Goal: Share content: Share content

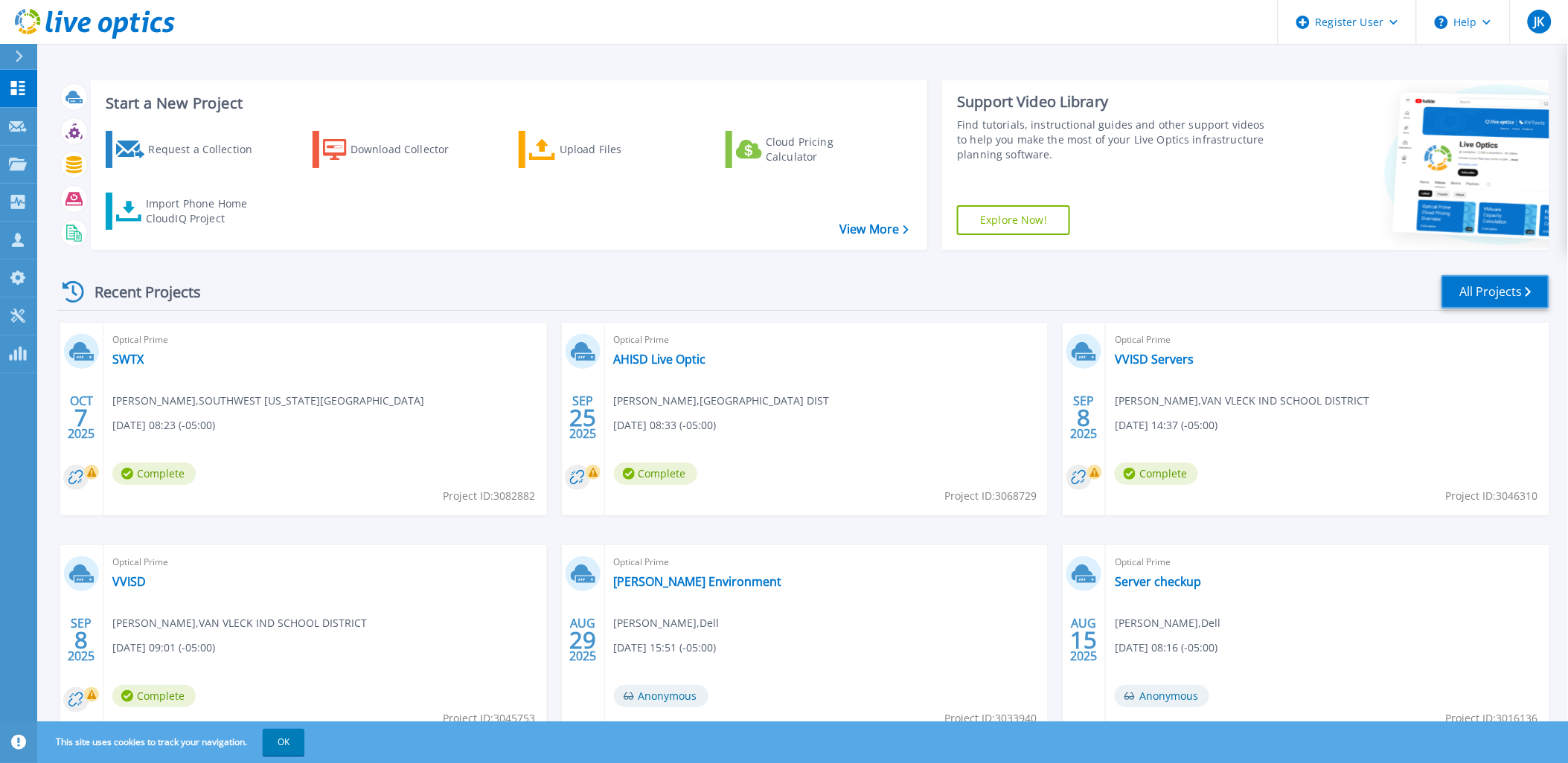
click at [1511, 295] on link "All Projects" at bounding box center [1495, 292] width 108 height 34
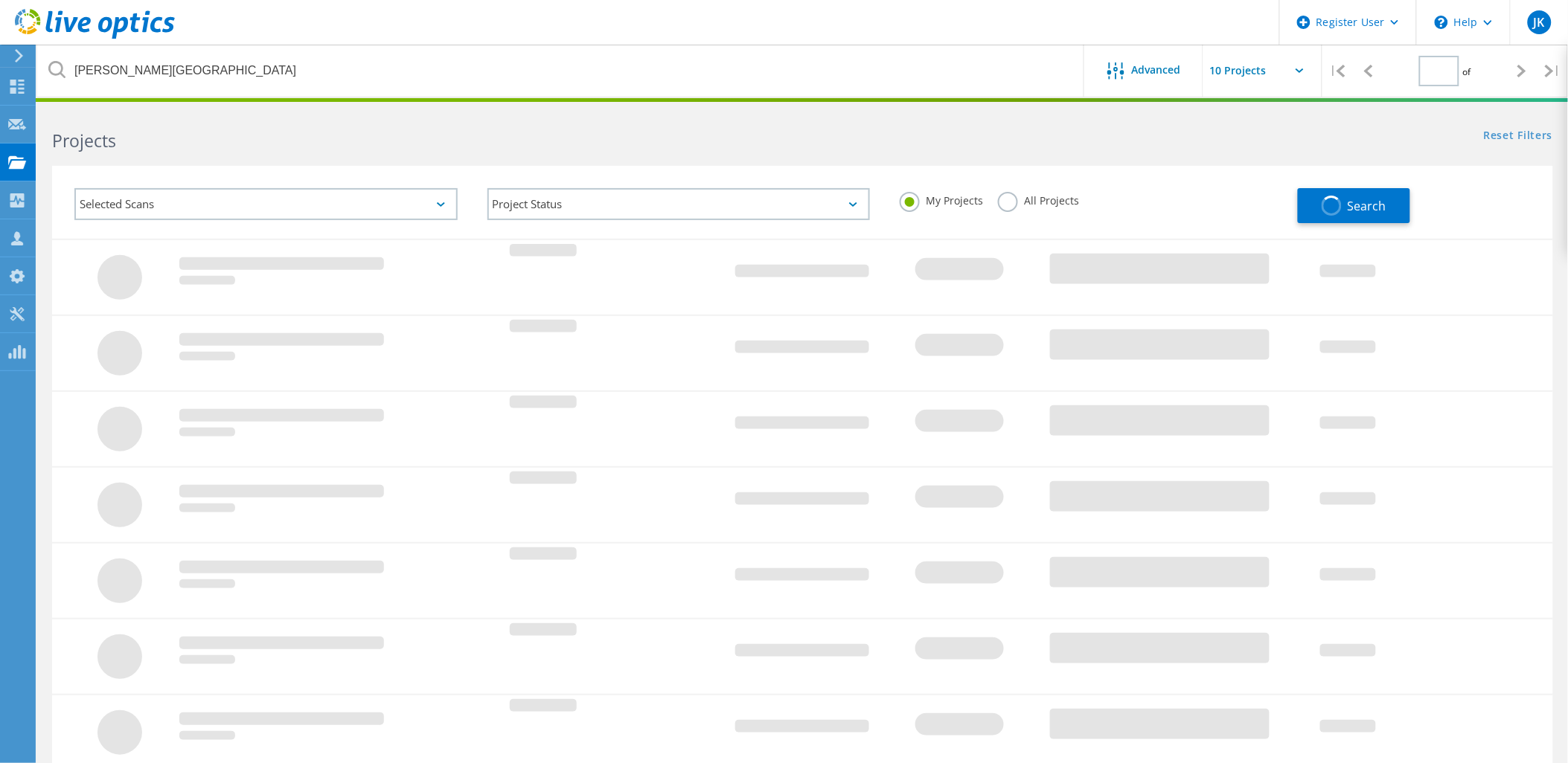
type input "1"
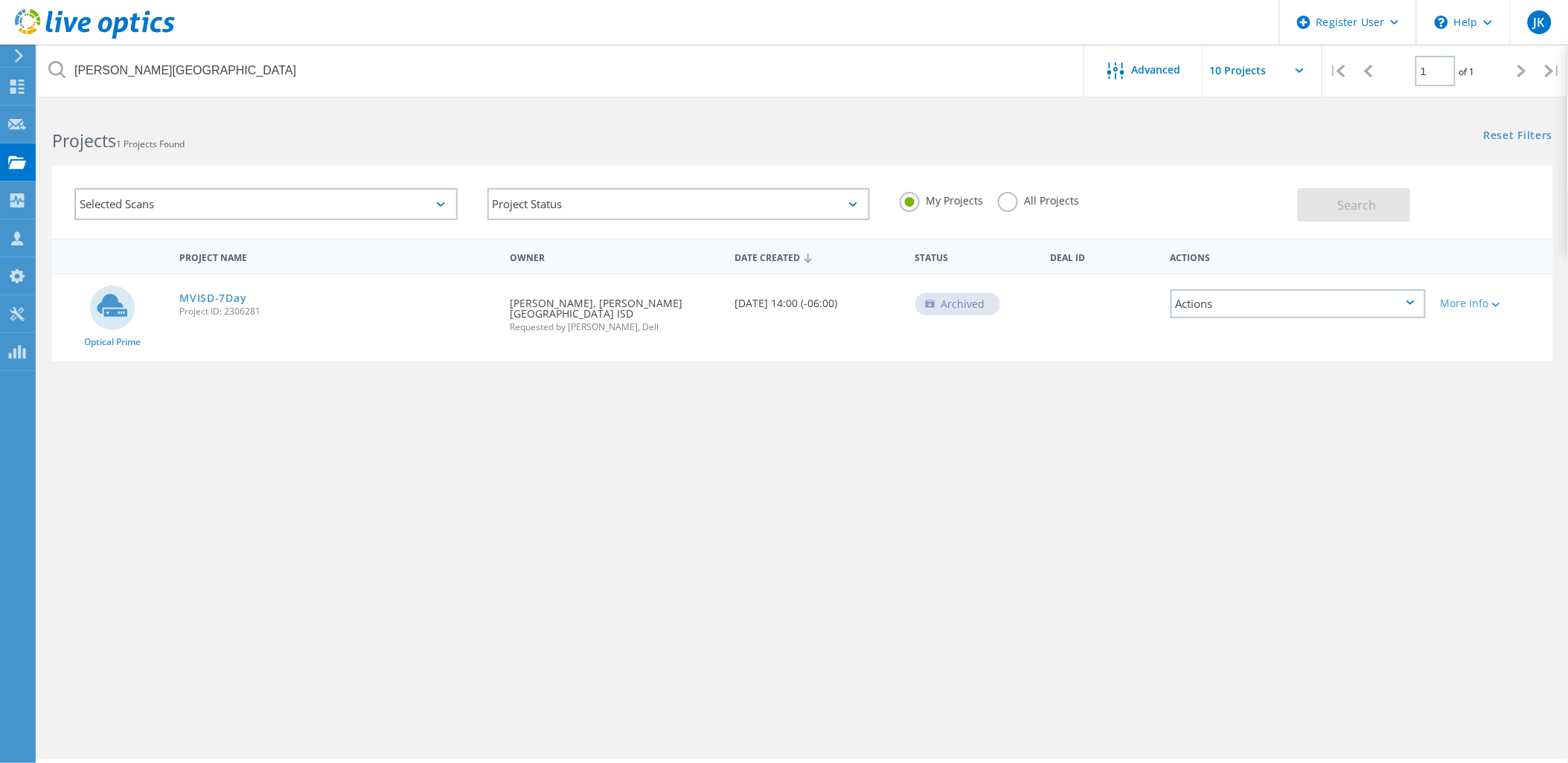
click at [1043, 197] on label "All Projects" at bounding box center [1039, 198] width 81 height 14
click at [0, 0] on input "All Projects" at bounding box center [0, 0] width 0 height 0
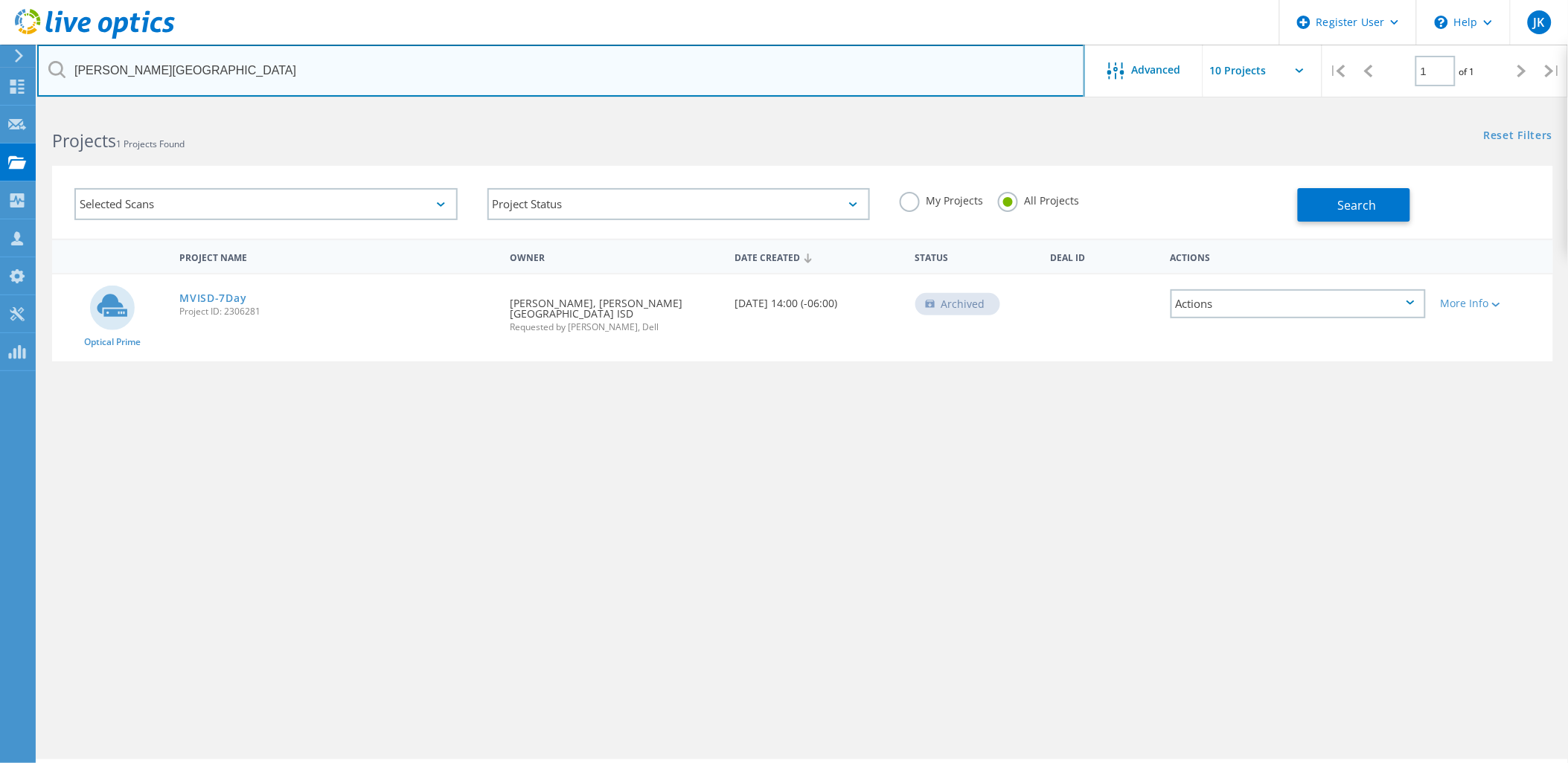
click at [862, 81] on input "medina valley" at bounding box center [561, 71] width 1048 height 52
type input "carenet"
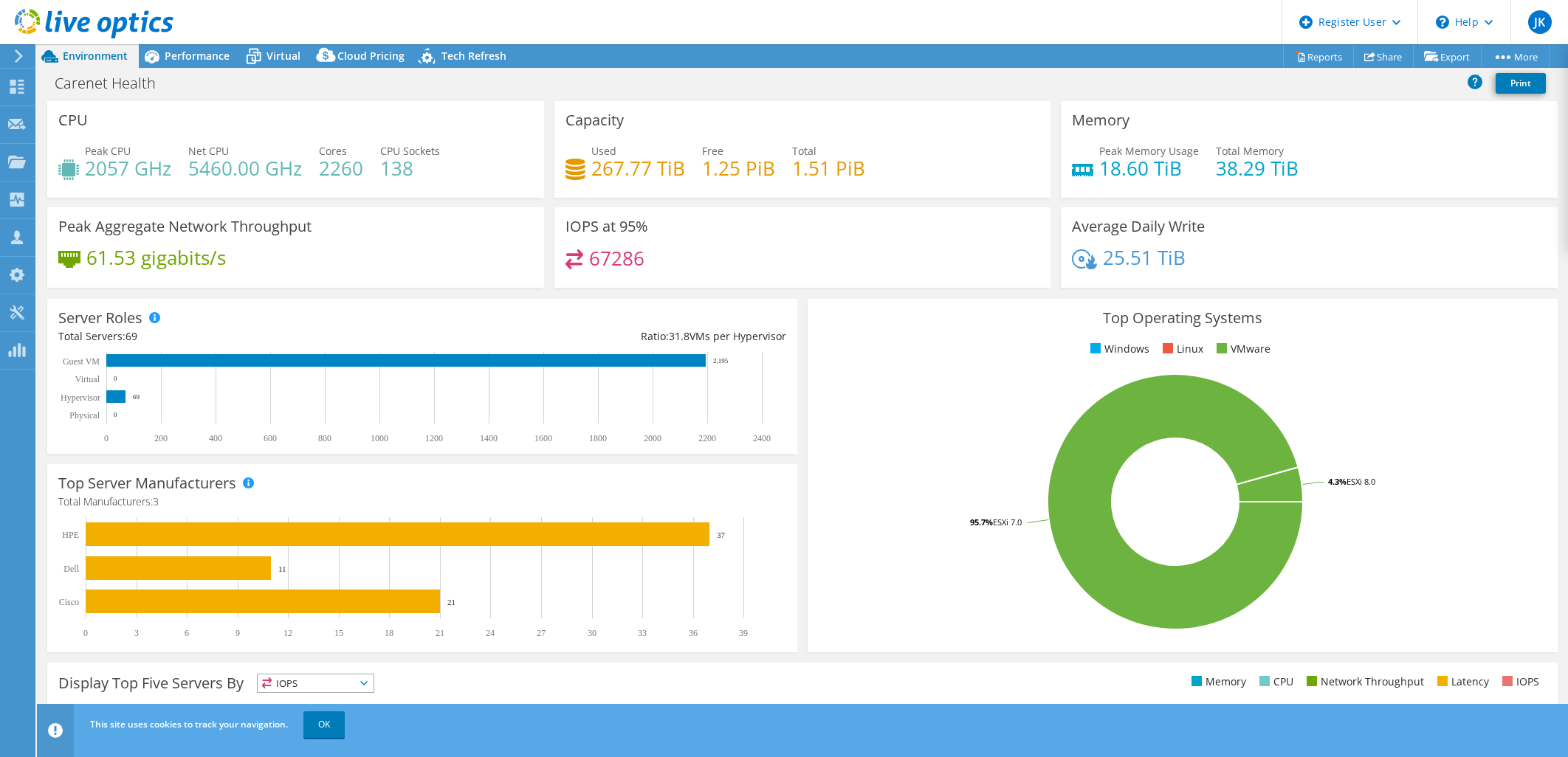
select select "USD"
click at [791, 534] on div "Top Server Manufacturers Manufacturers are shown for physical servers and hyper…" at bounding box center [422, 558] width 761 height 199
click at [1375, 56] on link "Share" at bounding box center [1383, 56] width 60 height 23
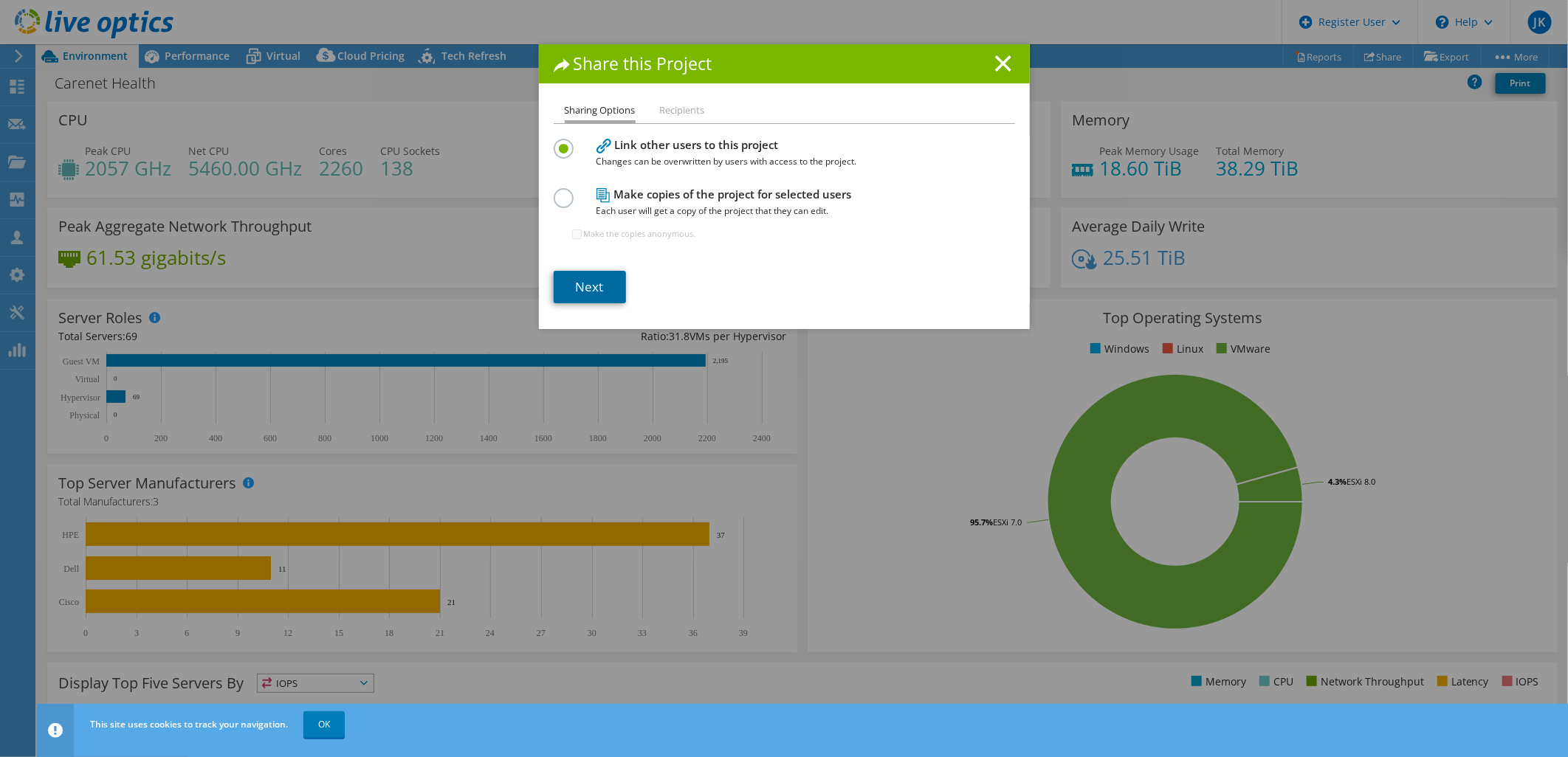
click at [600, 278] on link "Next" at bounding box center [590, 287] width 72 height 33
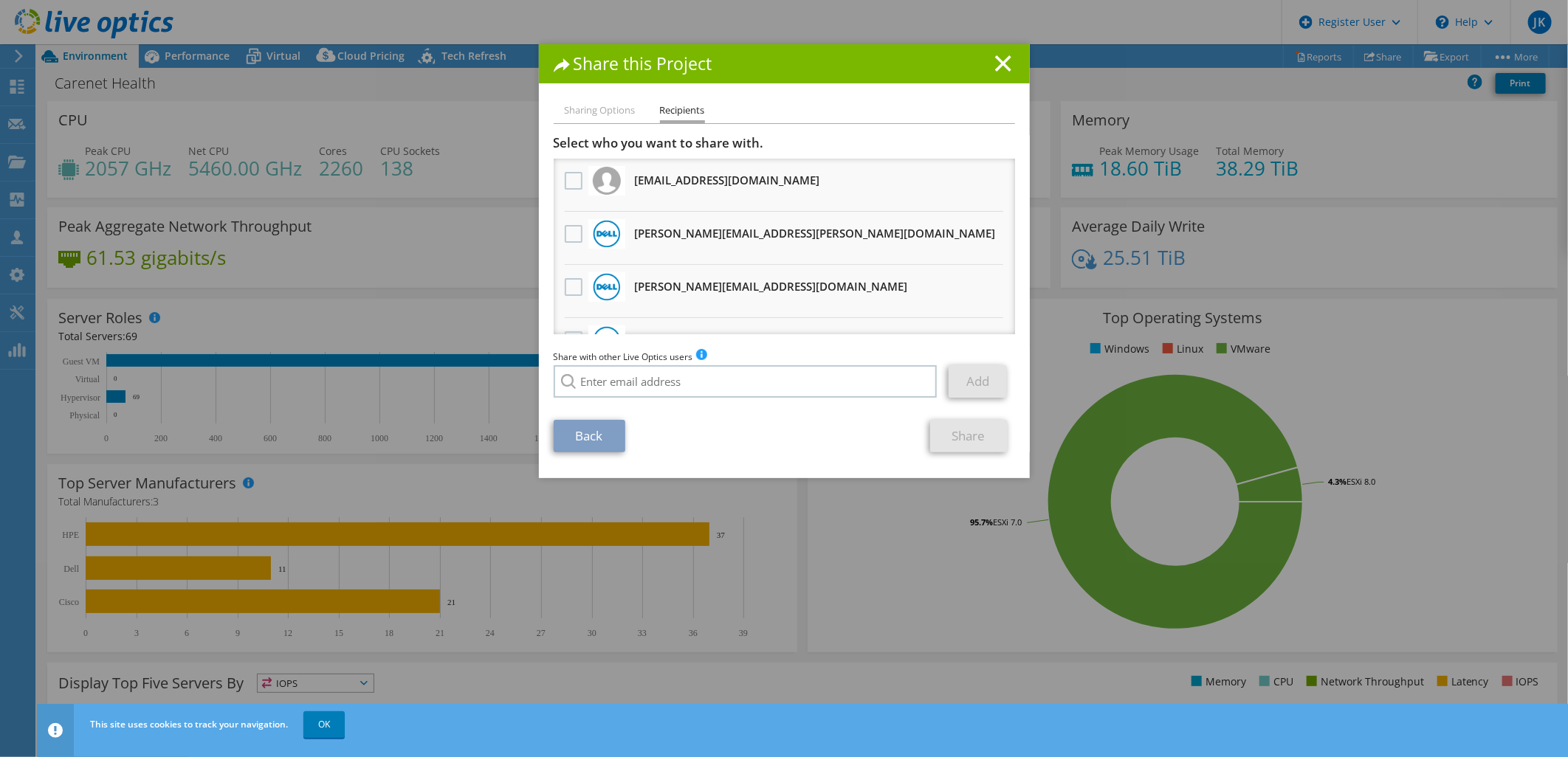
click at [561, 233] on div at bounding box center [573, 234] width 25 height 31
click at [572, 228] on label at bounding box center [575, 233] width 21 height 18
click at [0, 0] on input "checkbox" at bounding box center [0, 0] width 0 height 0
click at [974, 433] on link "Share" at bounding box center [968, 436] width 77 height 33
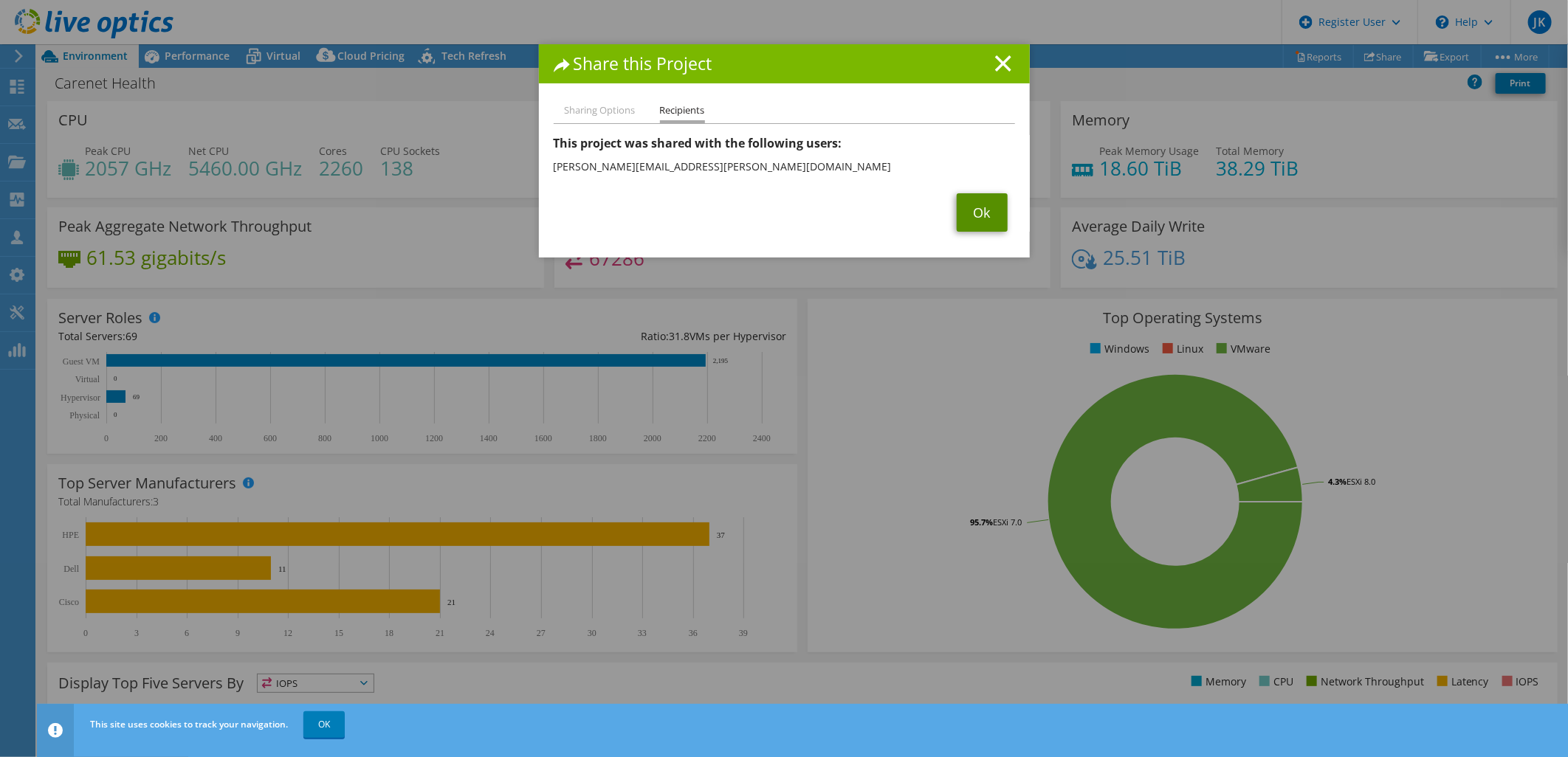
click at [976, 193] on link "Ok" at bounding box center [982, 212] width 51 height 38
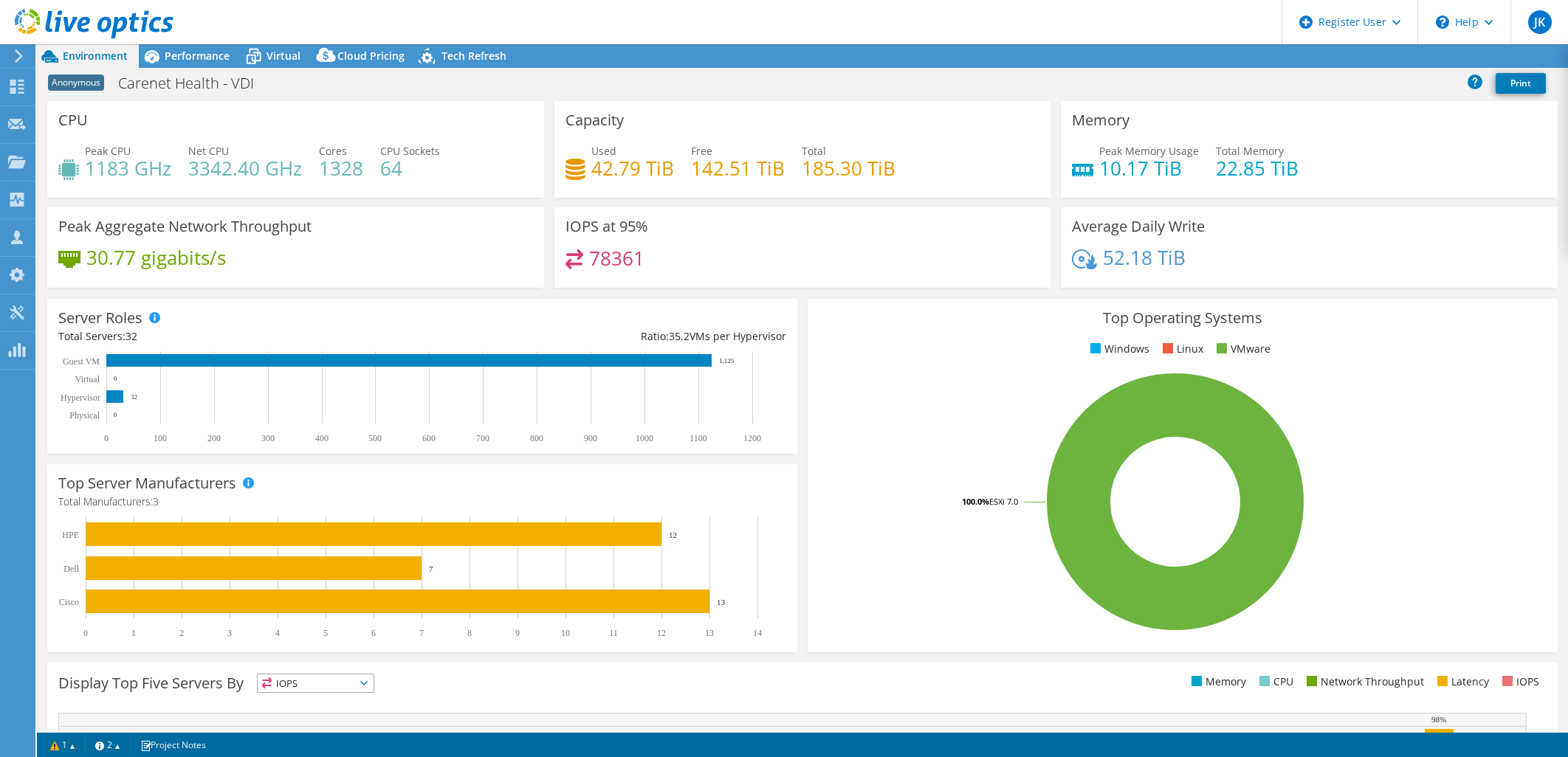
select select "USD"
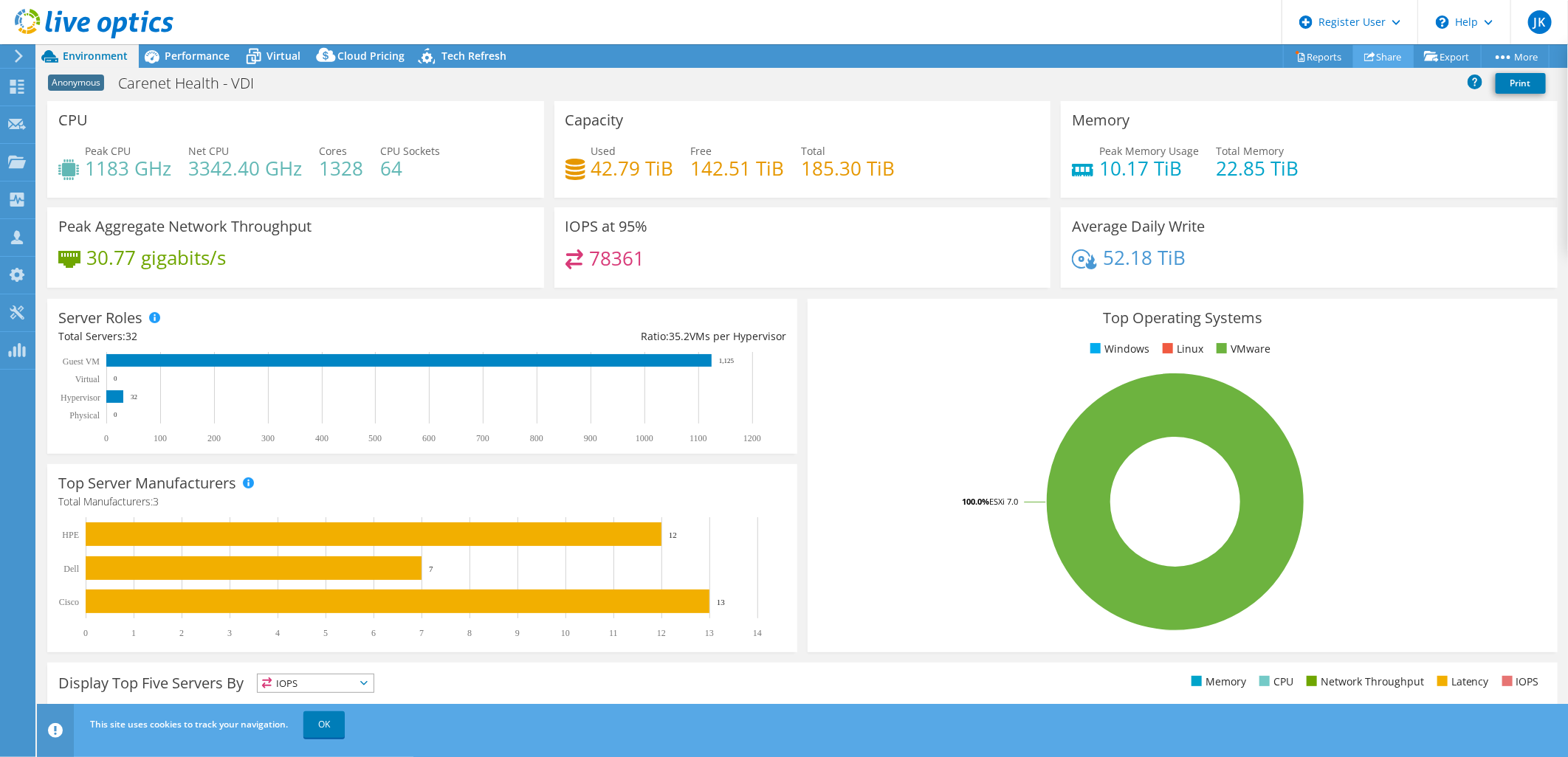
click at [1392, 50] on link "Share" at bounding box center [1383, 56] width 60 height 23
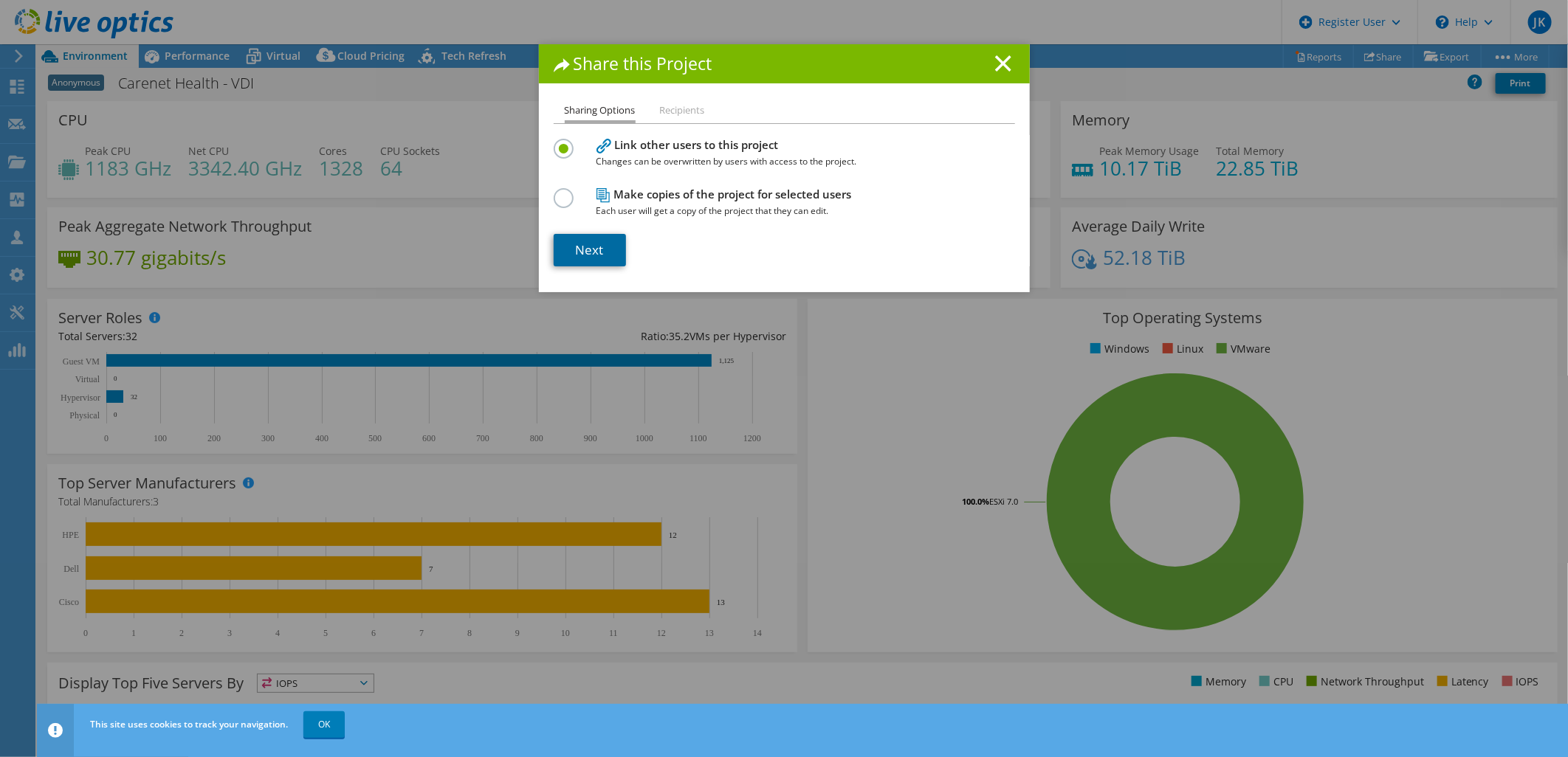
click at [595, 238] on link "Next" at bounding box center [590, 250] width 72 height 33
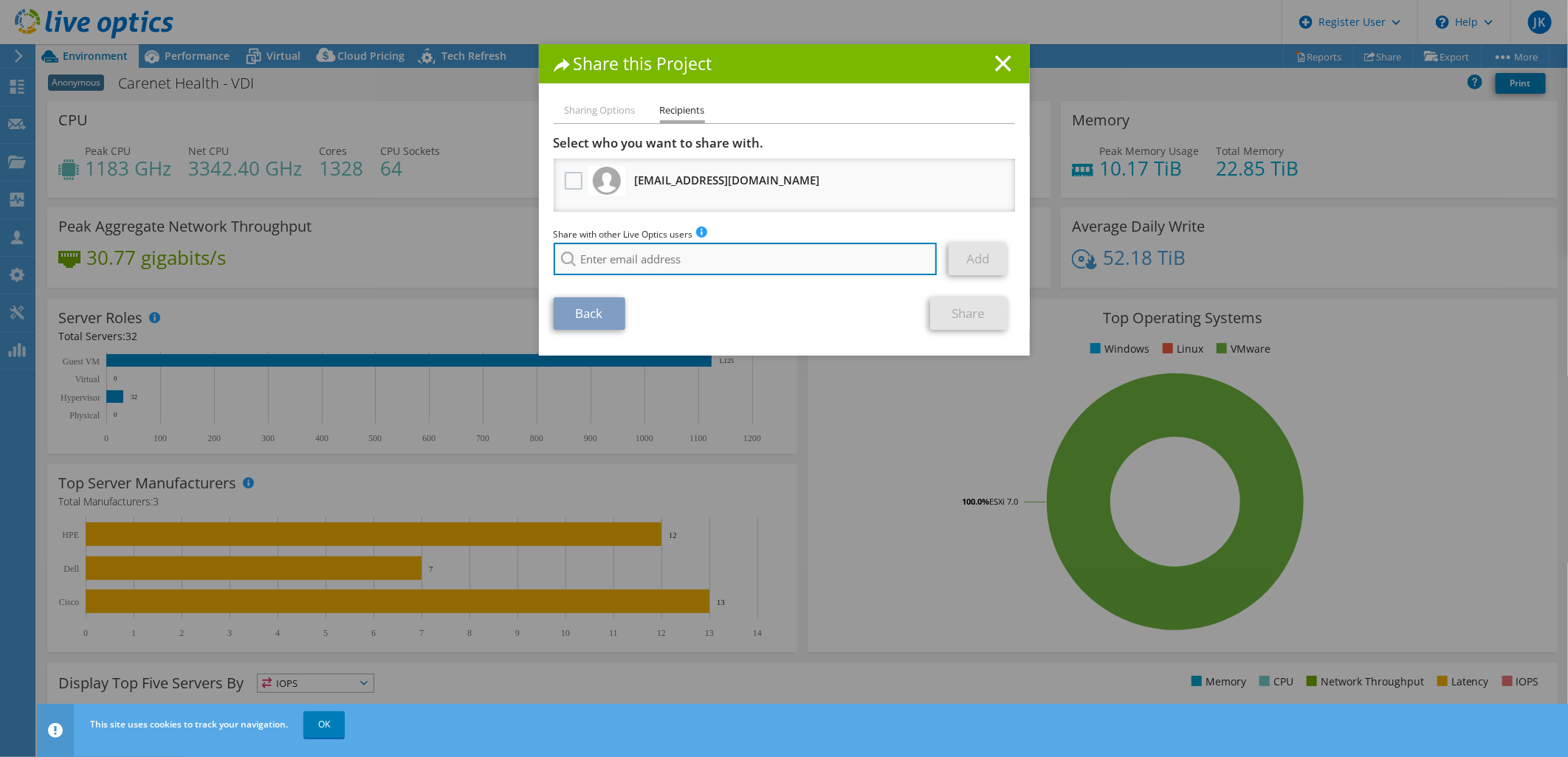
click at [660, 247] on input "search" at bounding box center [745, 258] width 384 height 33
paste input "Reeder, Greg <Greg.Reeder@dell.com>"
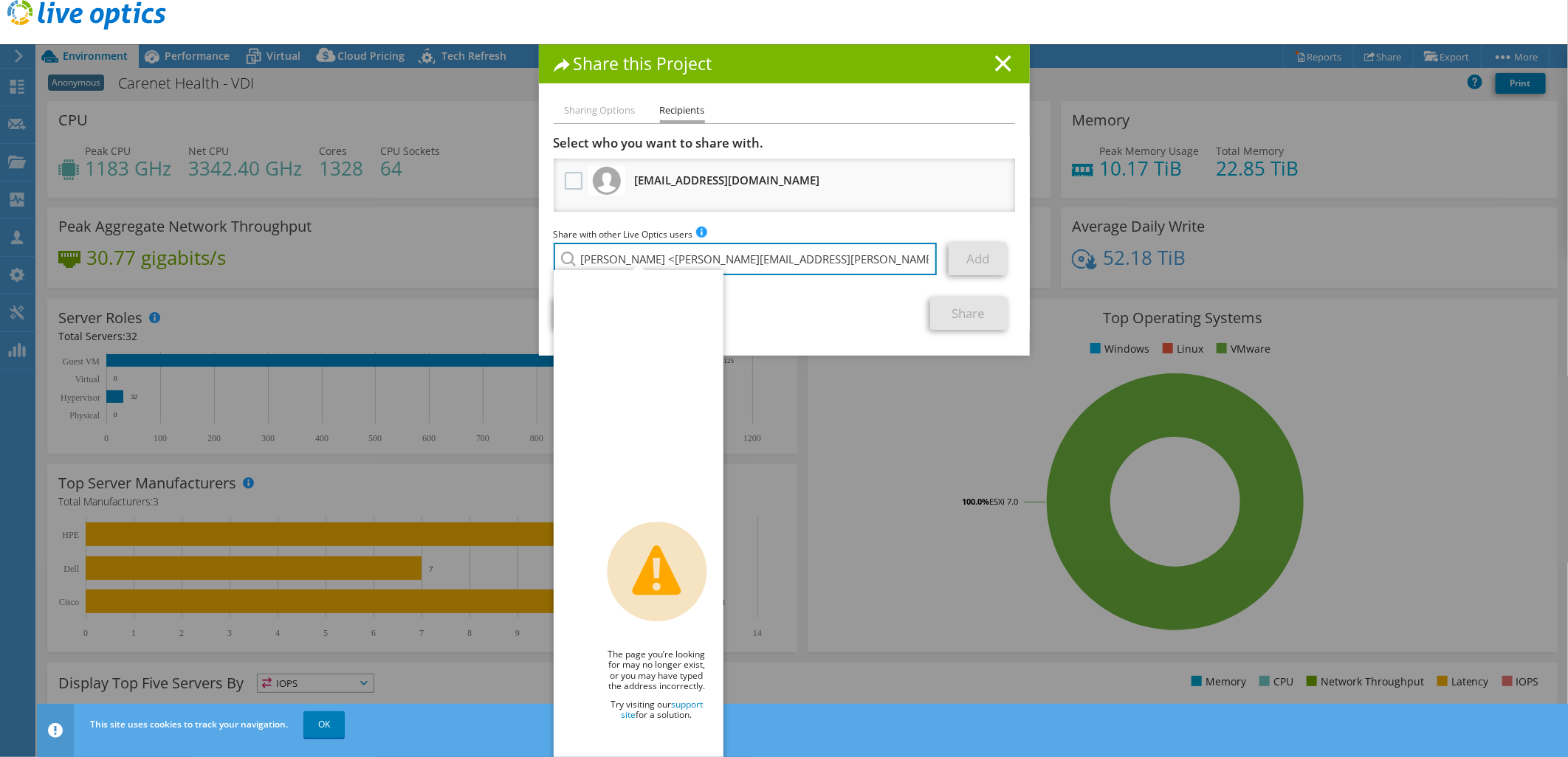
drag, startPoint x: 650, startPoint y: 255, endPoint x: 563, endPoint y: 255, distance: 87.0
click at [563, 255] on div "Reeder, Greg <Greg.Reeder@dell.com Live Optics | Error The page you’re looking …" at bounding box center [746, 258] width 385 height 33
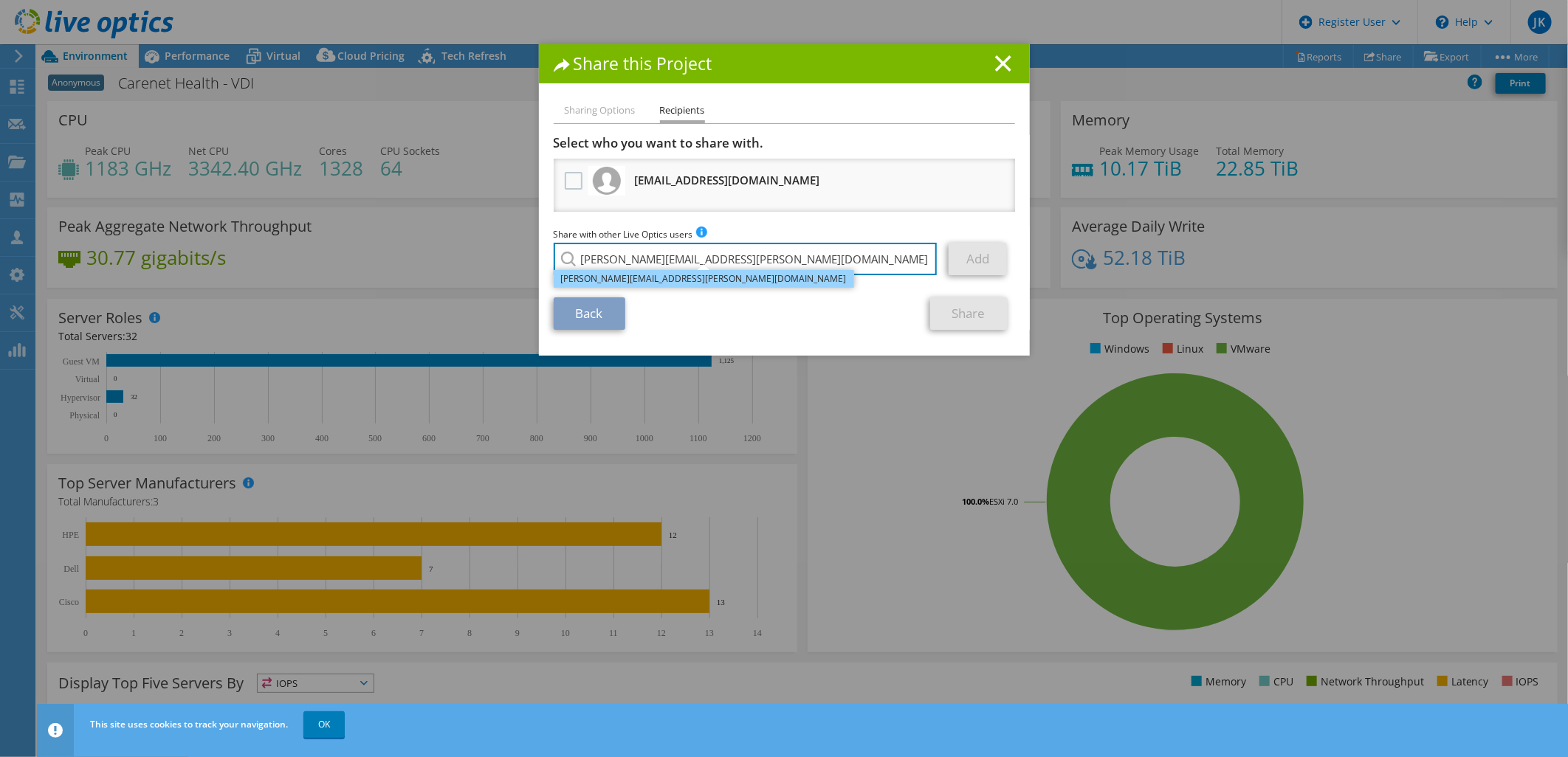
type input "Greg.Reeder@dell.com"
click at [638, 283] on li "Greg.Reeder@dell.com" at bounding box center [703, 279] width 300 height 18
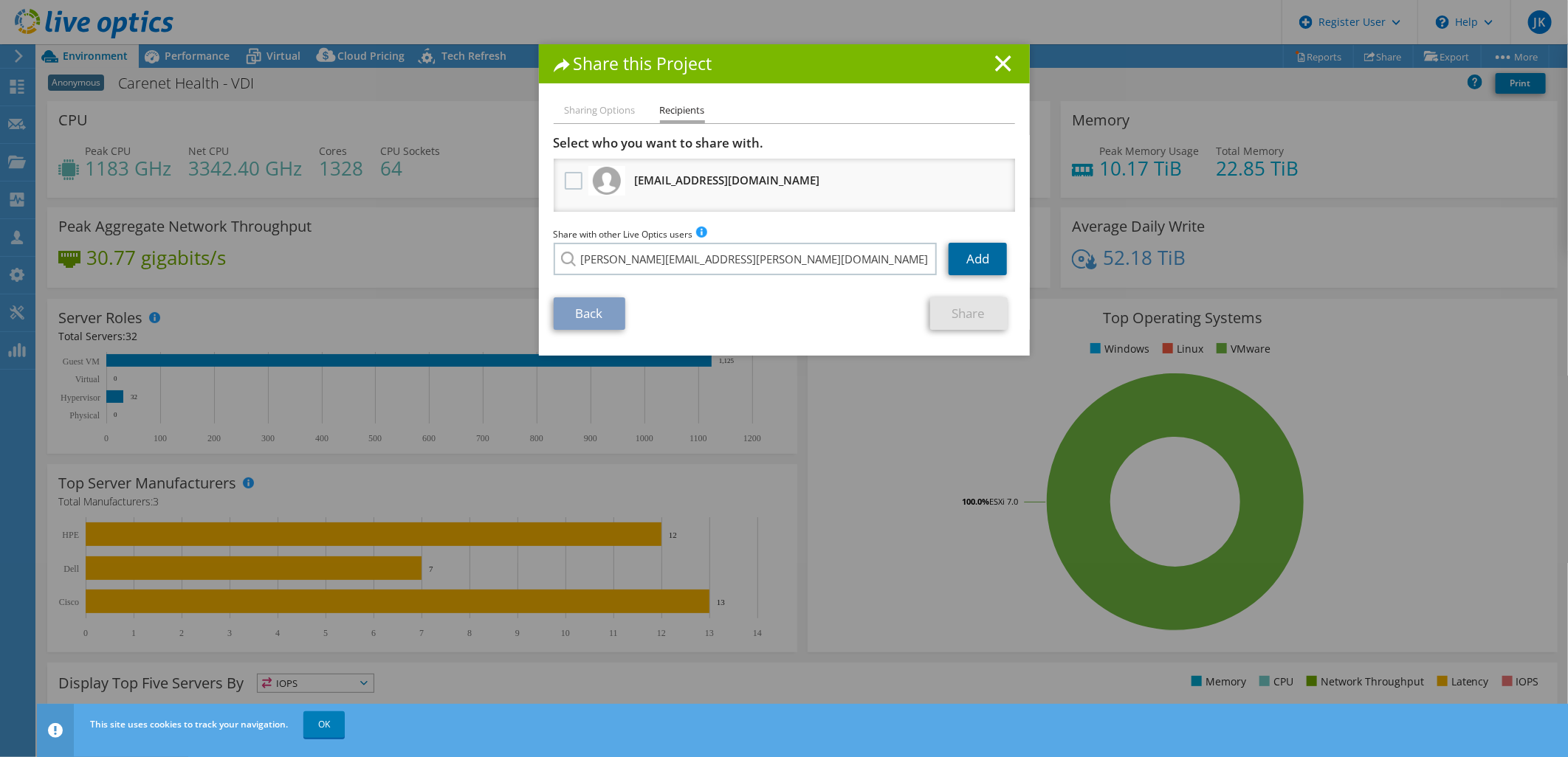
click at [958, 261] on link "Add" at bounding box center [977, 258] width 59 height 33
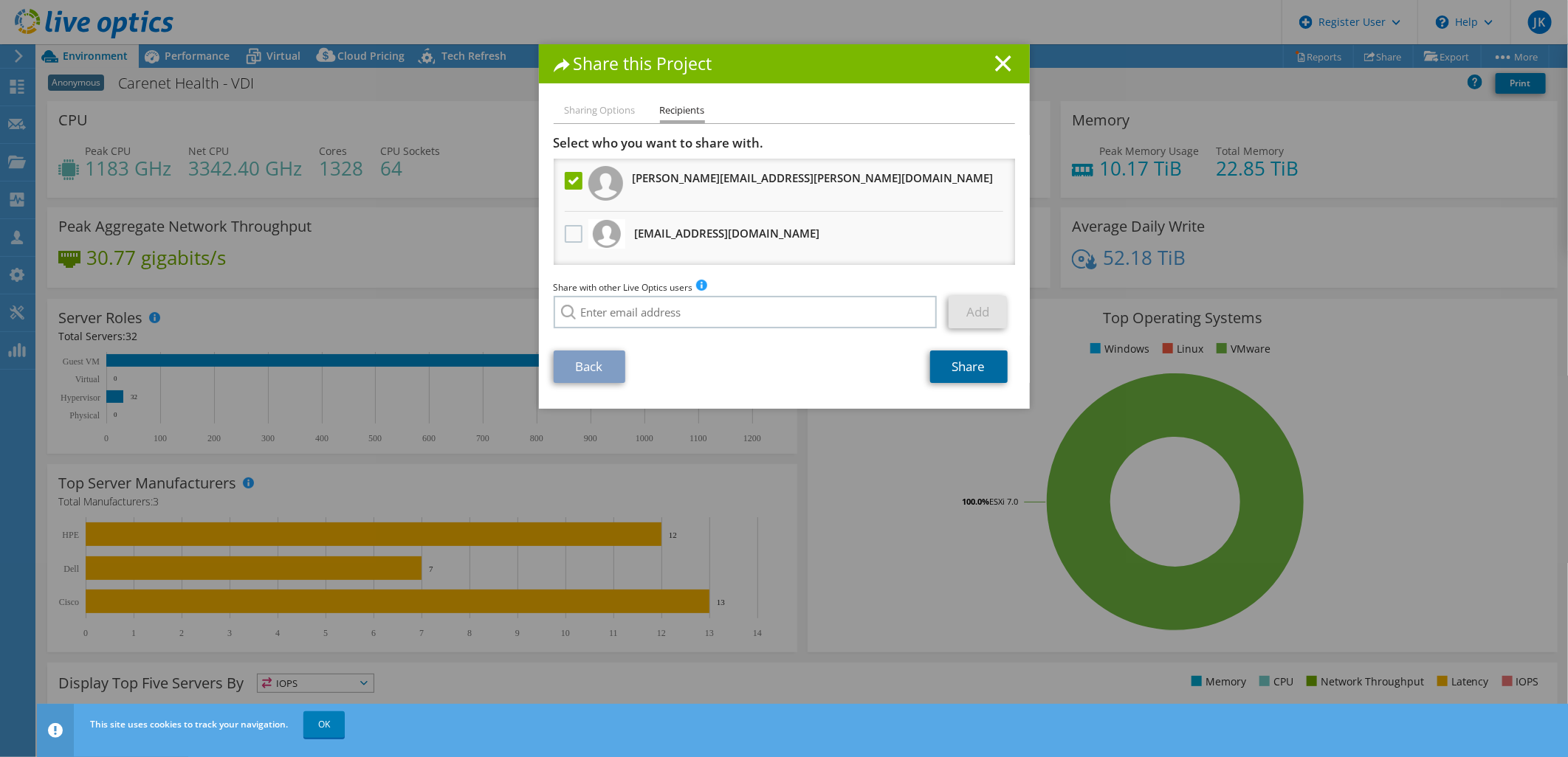
click at [967, 365] on link "Share" at bounding box center [968, 366] width 77 height 33
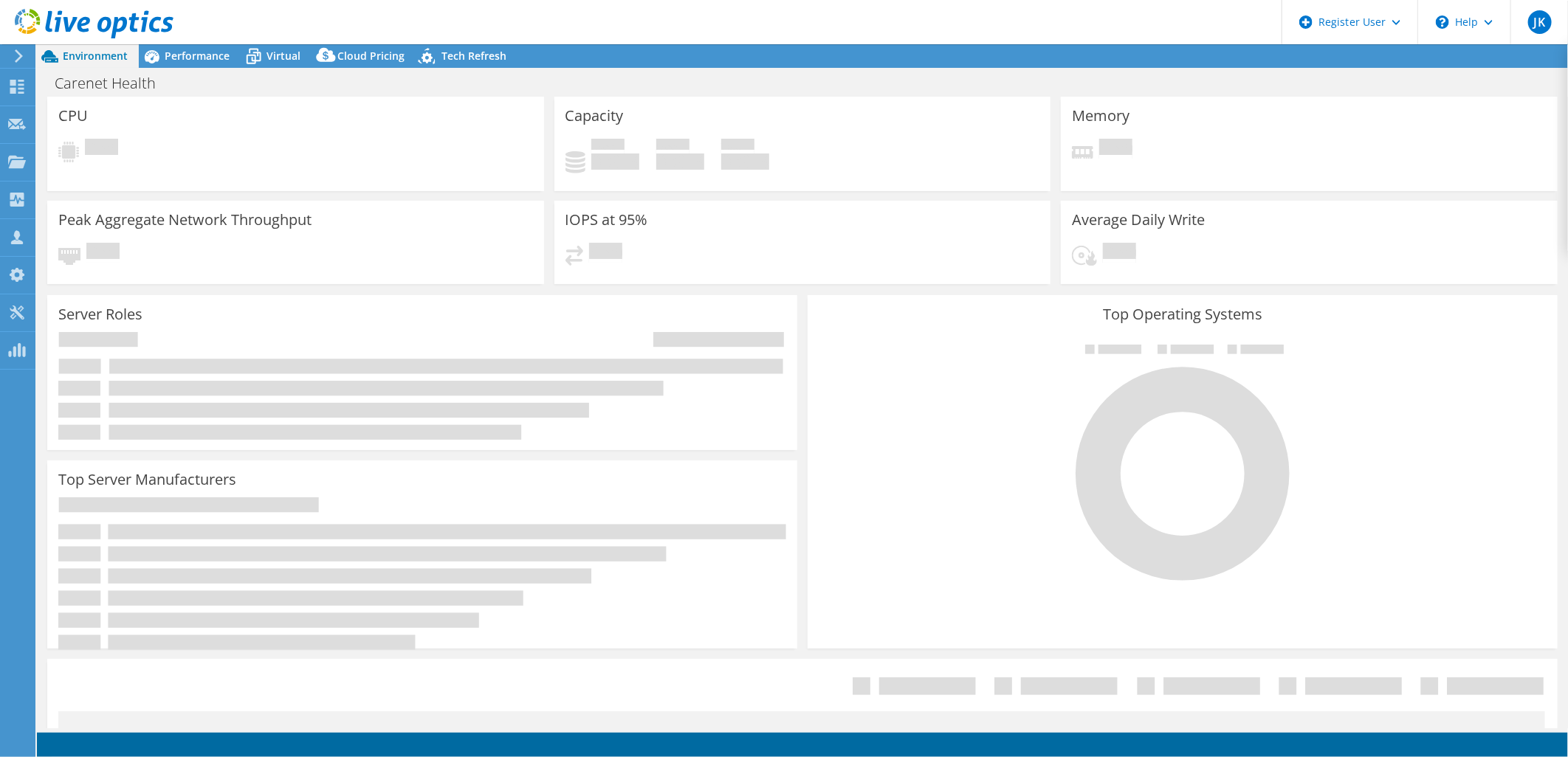
select select "USD"
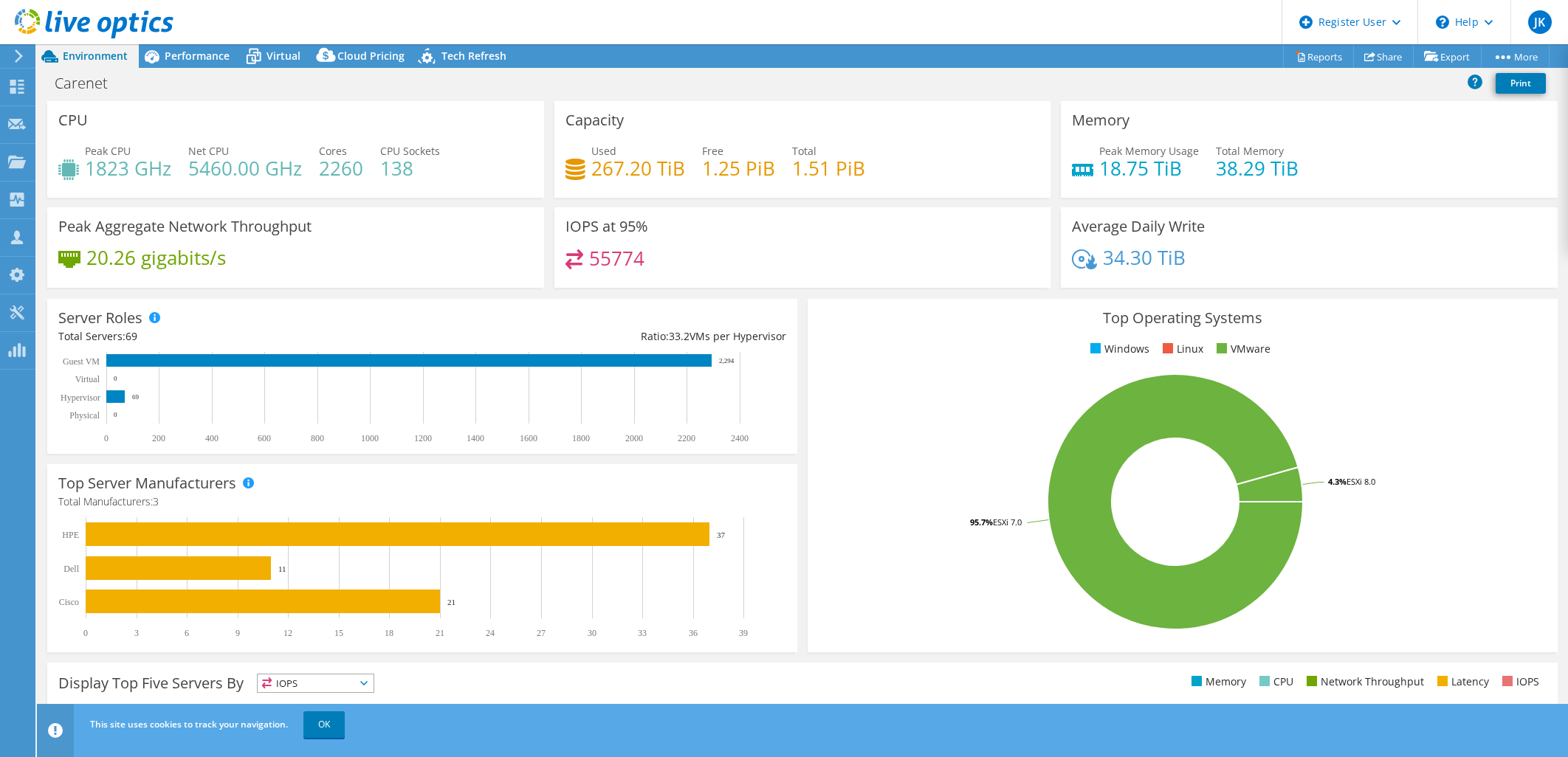
select select "USD"
